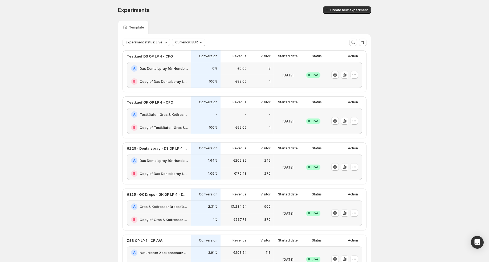
scroll to position [47, 0]
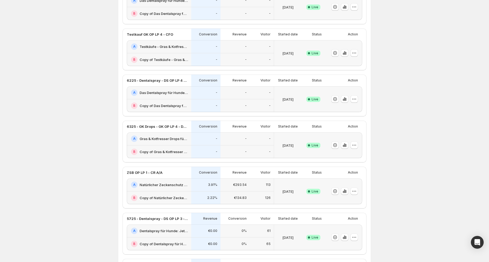
scroll to position [68, 0]
click at [354, 99] on icon "button" at bounding box center [353, 98] width 5 height 5
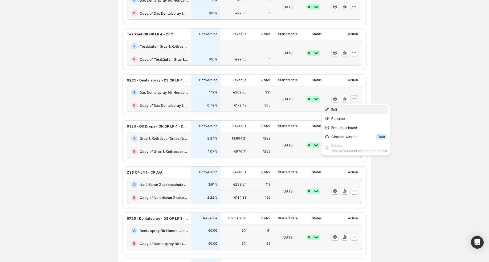
click at [348, 106] on button "Edit" at bounding box center [356, 109] width 66 height 9
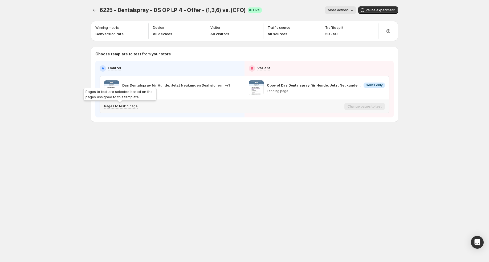
click at [132, 106] on p "Pages to test: 1 page" at bounding box center [121, 106] width 34 height 4
click at [197, 134] on icon "Search for and select a customer segment" at bounding box center [196, 133] width 4 height 3
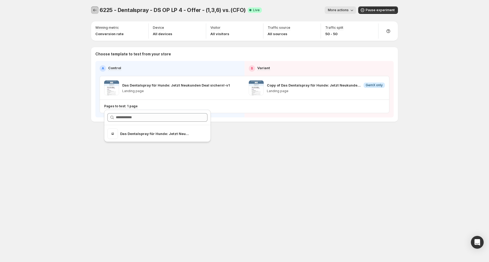
click at [91, 10] on button "Experiments" at bounding box center [94, 9] width 7 height 7
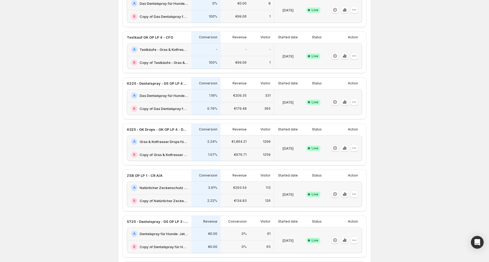
scroll to position [64, 0]
click at [357, 147] on button "button" at bounding box center [353, 148] width 7 height 7
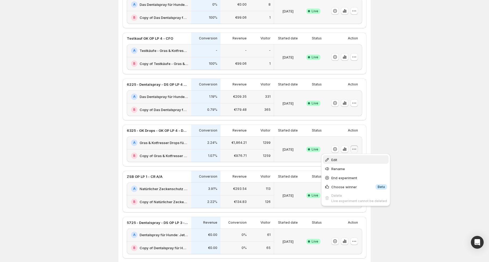
click at [350, 158] on span "Edit" at bounding box center [359, 159] width 56 height 5
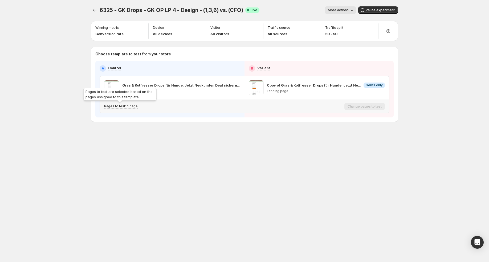
click at [119, 104] on p "Pages to test: 1 page" at bounding box center [121, 106] width 34 height 4
click at [196, 135] on icon "Search for and select a customer segment" at bounding box center [195, 133] width 5 height 5
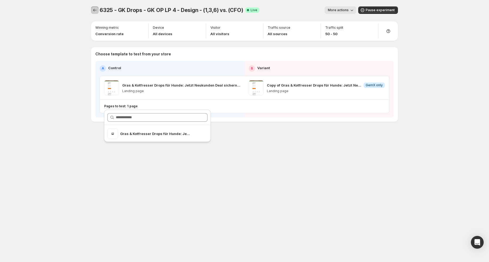
click at [94, 11] on icon "Experiments" at bounding box center [94, 10] width 3 height 3
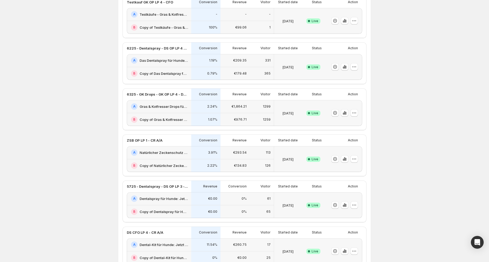
scroll to position [101, 0]
click at [343, 112] on icon "button" at bounding box center [342, 113] width 1 height 2
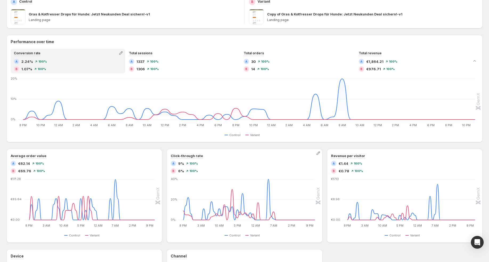
scroll to position [87, 0]
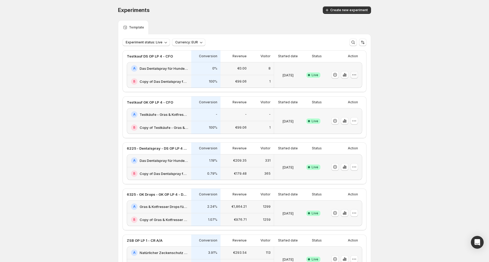
click at [354, 73] on icon "button" at bounding box center [353, 74] width 5 height 5
click at [348, 104] on span "End experiment" at bounding box center [344, 104] width 26 height 4
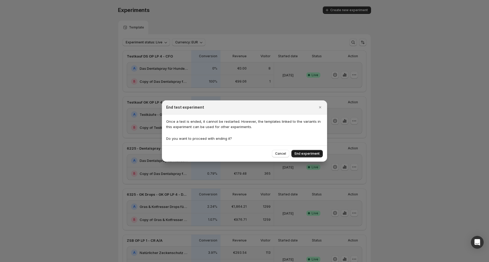
click at [316, 152] on span "End experiment" at bounding box center [306, 153] width 25 height 4
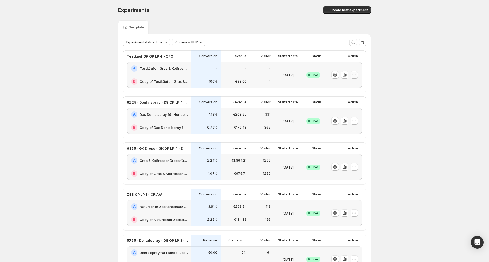
click at [356, 75] on icon "button" at bounding box center [353, 74] width 5 height 5
click at [349, 104] on span "End experiment" at bounding box center [344, 104] width 26 height 4
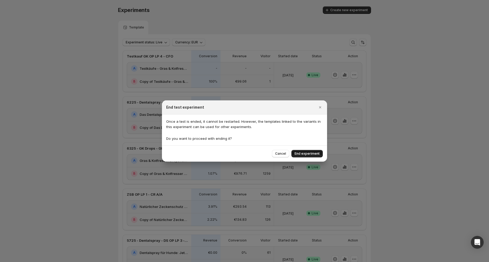
click at [317, 152] on span "End experiment" at bounding box center [306, 153] width 25 height 4
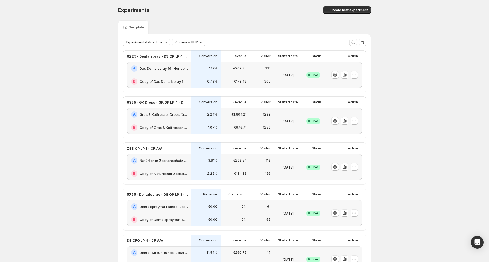
click at [217, 72] on div "1.19%" at bounding box center [205, 68] width 29 height 13
